Goal: Information Seeking & Learning: Learn about a topic

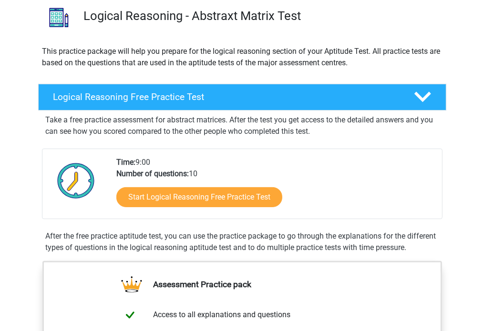
scroll to position [74, 0]
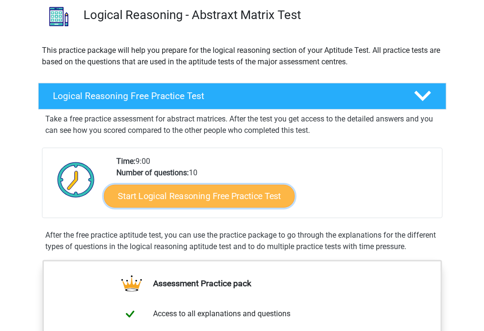
click at [186, 197] on link "Start Logical Reasoning Free Practice Test" at bounding box center [199, 196] width 191 height 23
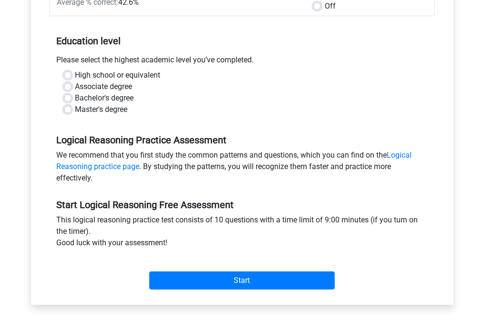
scroll to position [173, 0]
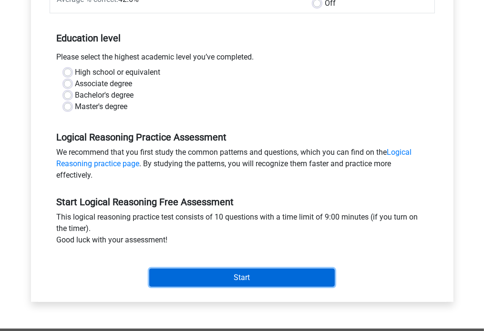
click at [217, 275] on input "Start" at bounding box center [242, 278] width 186 height 18
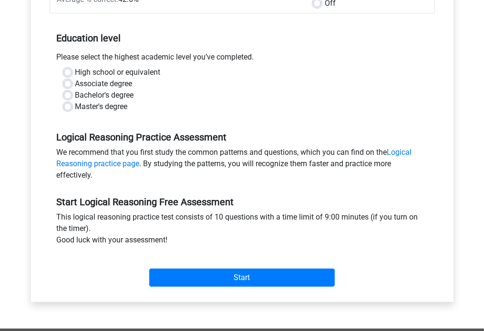
click at [100, 107] on label "Master's degree" at bounding box center [101, 106] width 52 height 11
click at [72, 107] on input "Master's degree" at bounding box center [68, 106] width 8 height 10
radio input "true"
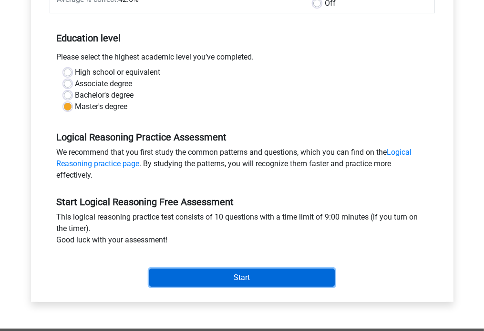
click at [225, 281] on input "Start" at bounding box center [242, 278] width 186 height 18
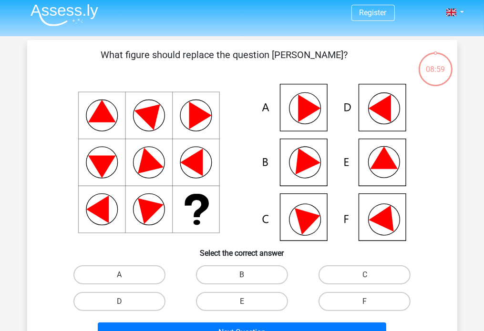
scroll to position [2, 0]
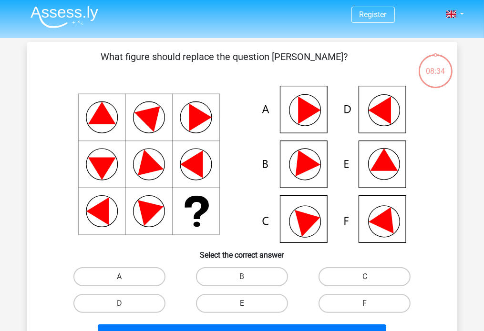
click at [230, 305] on label "E" at bounding box center [242, 303] width 92 height 19
click at [242, 305] on input "E" at bounding box center [245, 307] width 6 height 6
radio input "true"
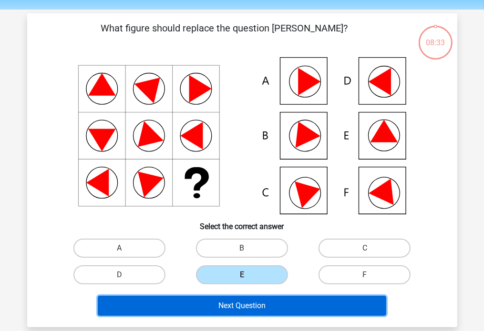
click at [229, 307] on button "Next Question" at bounding box center [242, 306] width 289 height 20
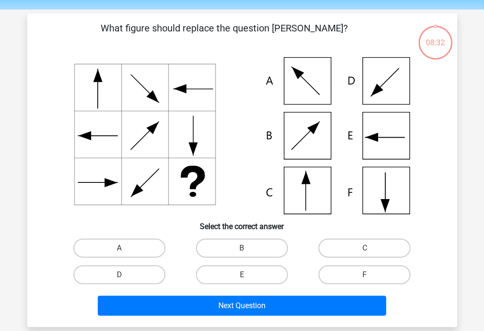
scroll to position [44, 0]
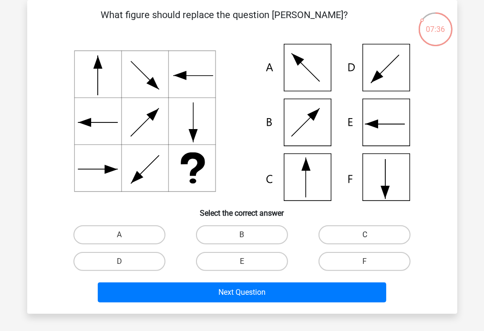
click at [324, 235] on label "C" at bounding box center [365, 235] width 92 height 19
click at [365, 235] on input "C" at bounding box center [368, 238] width 6 height 6
radio input "true"
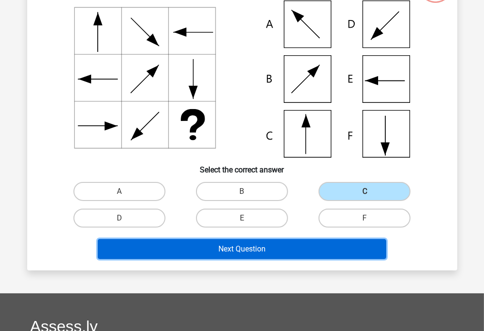
click at [300, 247] on button "Next Question" at bounding box center [242, 249] width 289 height 20
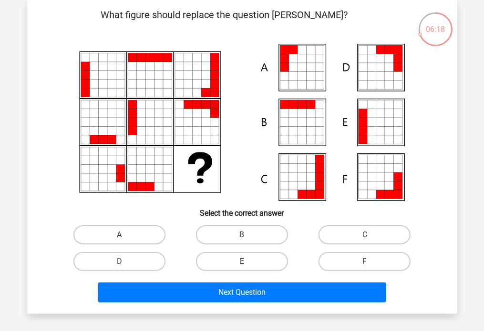
click at [220, 262] on label "E" at bounding box center [242, 261] width 92 height 19
click at [242, 262] on input "E" at bounding box center [245, 265] width 6 height 6
radio input "true"
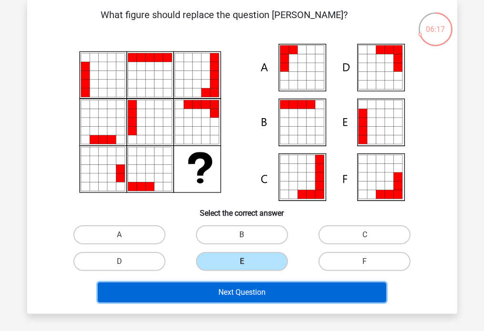
click at [231, 296] on button "Next Question" at bounding box center [242, 293] width 289 height 20
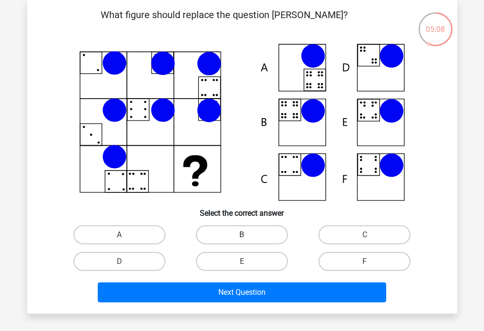
click at [225, 232] on label "B" at bounding box center [242, 235] width 92 height 19
click at [242, 235] on input "B" at bounding box center [245, 238] width 6 height 6
radio input "true"
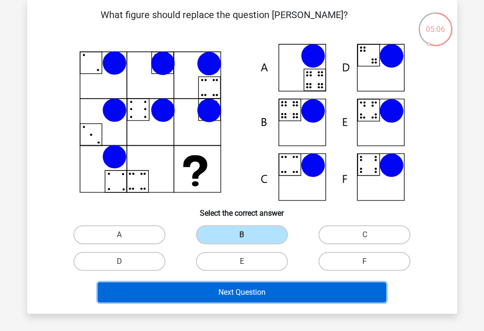
click at [191, 289] on button "Next Question" at bounding box center [242, 293] width 289 height 20
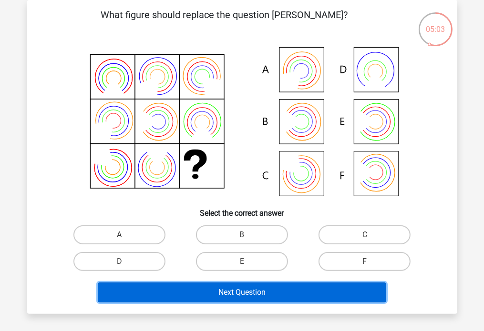
click at [191, 289] on button "Next Question" at bounding box center [242, 293] width 289 height 20
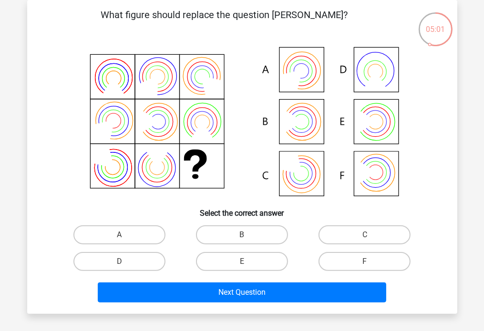
click at [181, 234] on div "B" at bounding box center [242, 235] width 123 height 27
click at [138, 232] on label "A" at bounding box center [119, 235] width 92 height 19
click at [125, 235] on input "A" at bounding box center [122, 238] width 6 height 6
radio input "true"
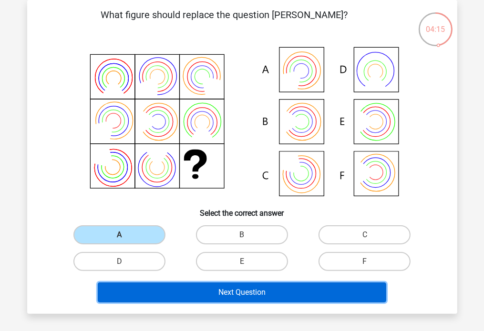
click at [193, 290] on button "Next Question" at bounding box center [242, 293] width 289 height 20
click at [190, 295] on button "Next Question" at bounding box center [242, 293] width 289 height 20
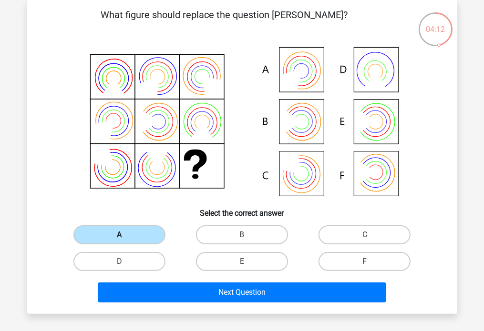
click at [130, 231] on label "A" at bounding box center [119, 235] width 92 height 19
click at [125, 235] on input "A" at bounding box center [122, 238] width 6 height 6
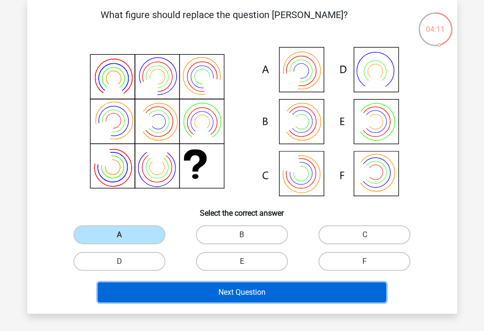
click at [196, 294] on button "Next Question" at bounding box center [242, 293] width 289 height 20
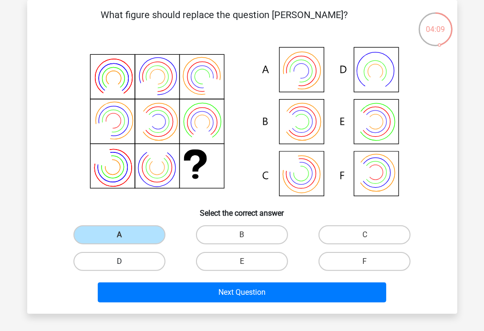
click at [147, 263] on label "D" at bounding box center [119, 261] width 92 height 19
click at [125, 263] on input "D" at bounding box center [122, 265] width 6 height 6
radio input "true"
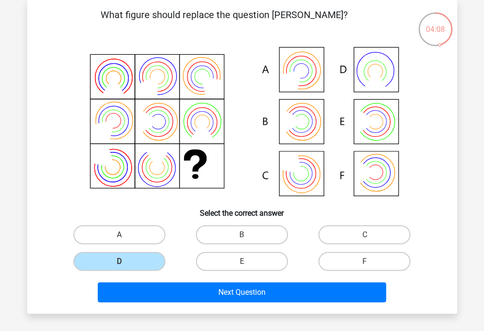
click at [144, 238] on label "A" at bounding box center [119, 235] width 92 height 19
click at [125, 238] on input "A" at bounding box center [122, 238] width 6 height 6
radio input "true"
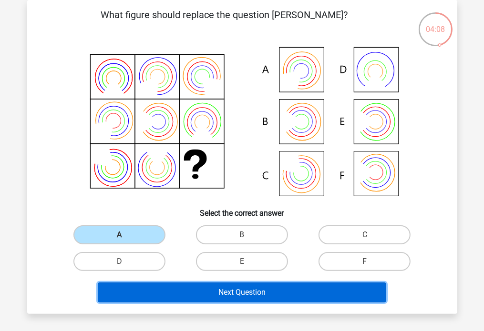
click at [180, 288] on button "Next Question" at bounding box center [242, 293] width 289 height 20
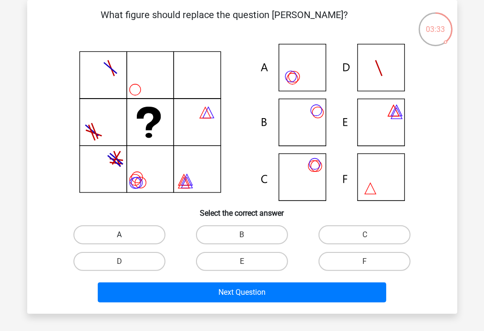
click at [119, 234] on label "A" at bounding box center [119, 235] width 92 height 19
click at [119, 235] on input "A" at bounding box center [122, 238] width 6 height 6
radio input "true"
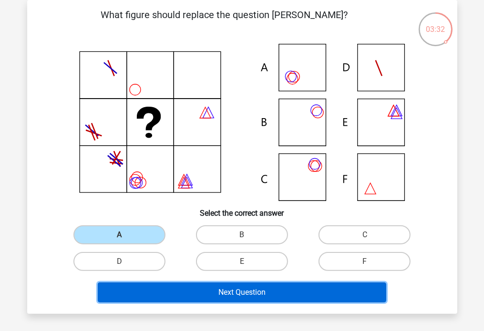
click at [195, 296] on button "Next Question" at bounding box center [242, 293] width 289 height 20
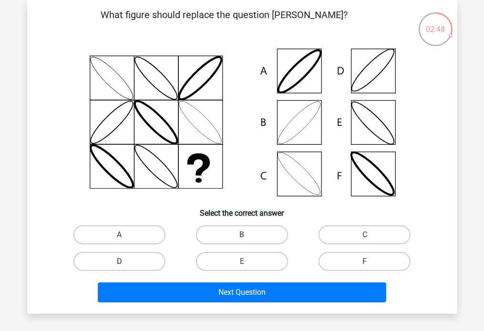
click at [140, 263] on label "D" at bounding box center [119, 261] width 92 height 19
click at [125, 263] on input "D" at bounding box center [122, 265] width 6 height 6
radio input "true"
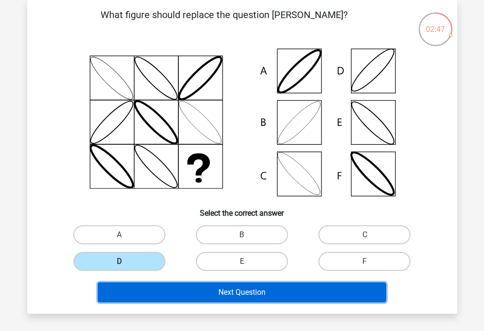
click at [166, 295] on button "Next Question" at bounding box center [242, 293] width 289 height 20
